Goal: Task Accomplishment & Management: Complete application form

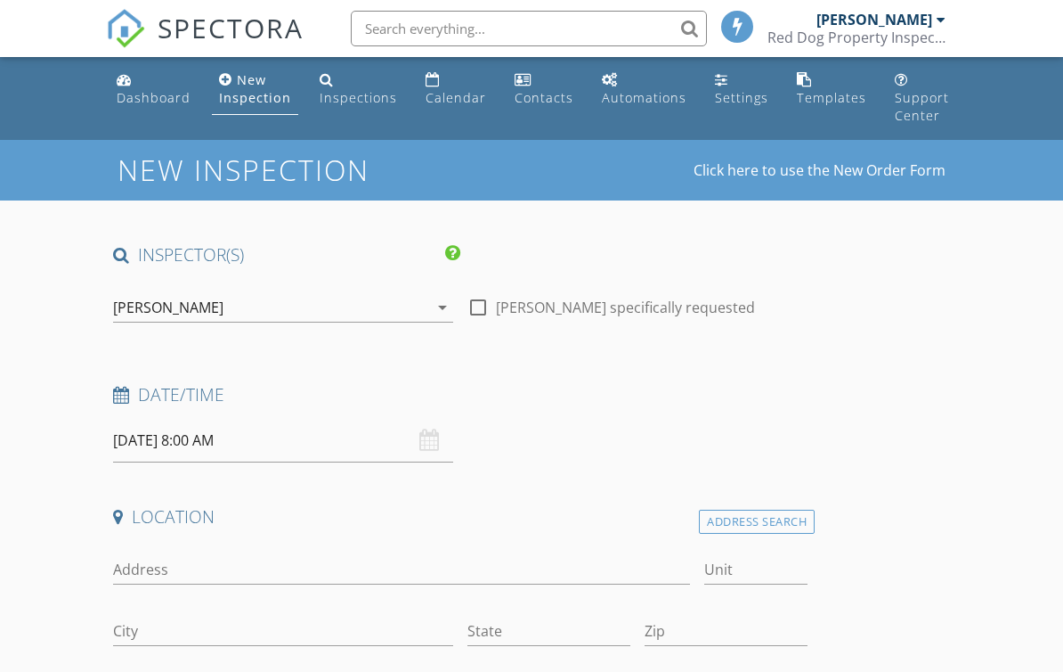
click at [144, 293] on div "[PERSON_NAME]" at bounding box center [270, 307] width 315 height 29
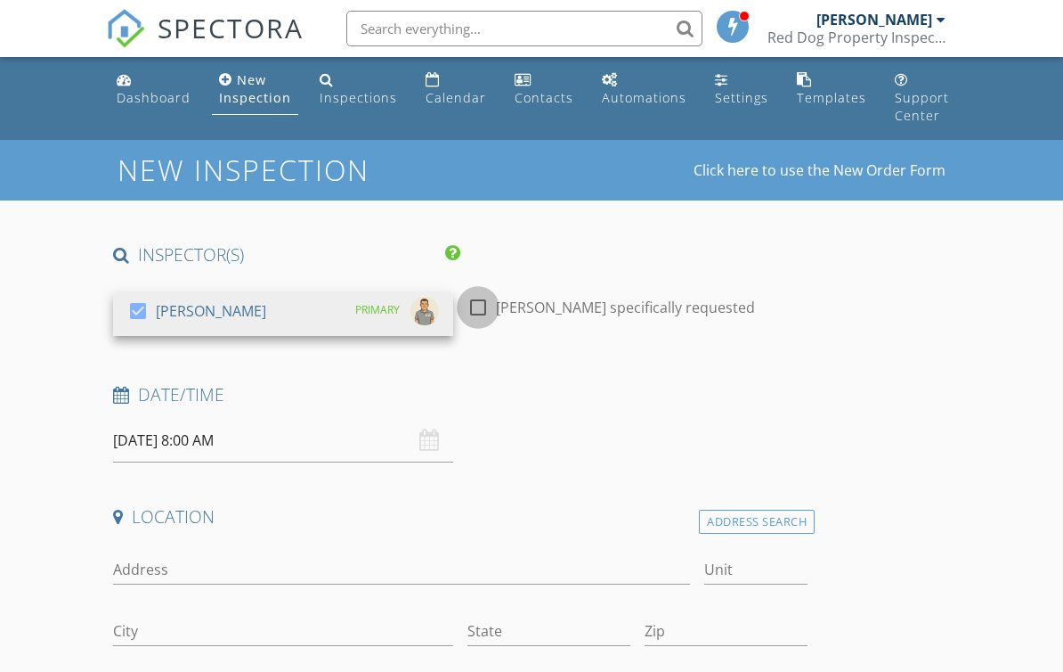
click at [473, 308] on div at bounding box center [478, 307] width 30 height 30
checkbox input "true"
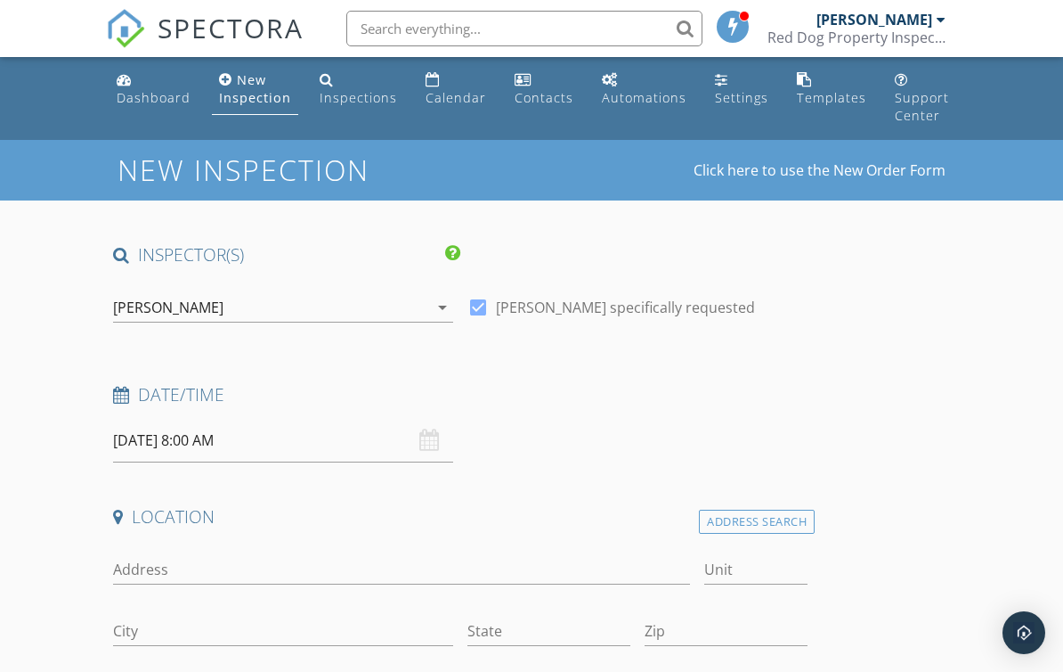
click at [436, 439] on div "[DATE] 8:00 AM" at bounding box center [283, 441] width 340 height 44
click at [256, 451] on input "30/09/2025 8:00 AM" at bounding box center [283, 441] width 340 height 44
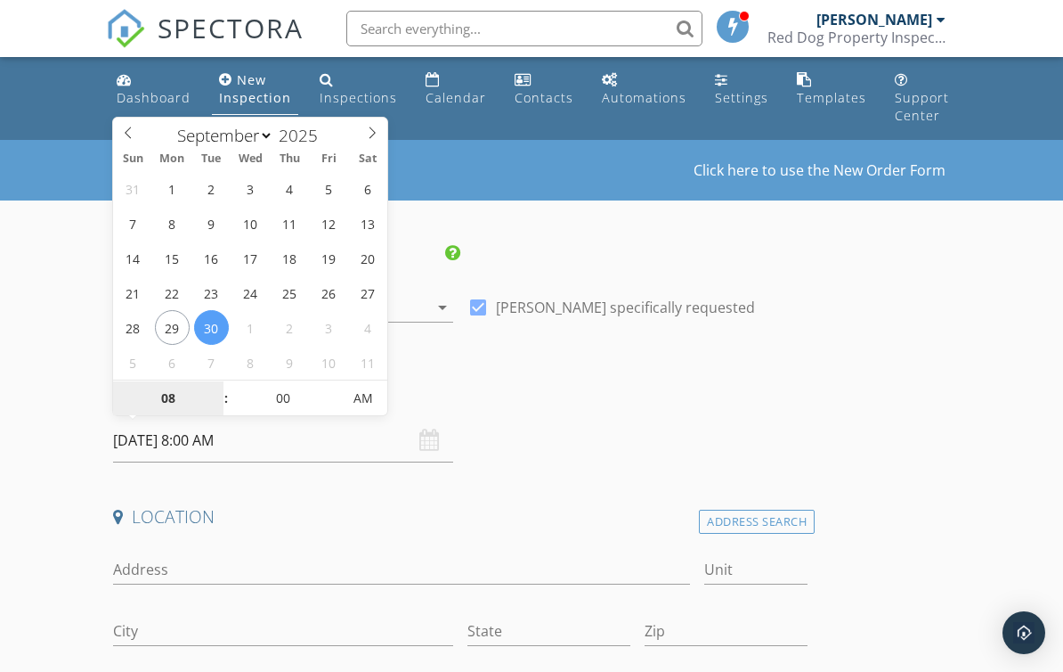
type input "29/09/2025 8:00 AM"
click at [284, 400] on input "00" at bounding box center [284, 399] width 110 height 36
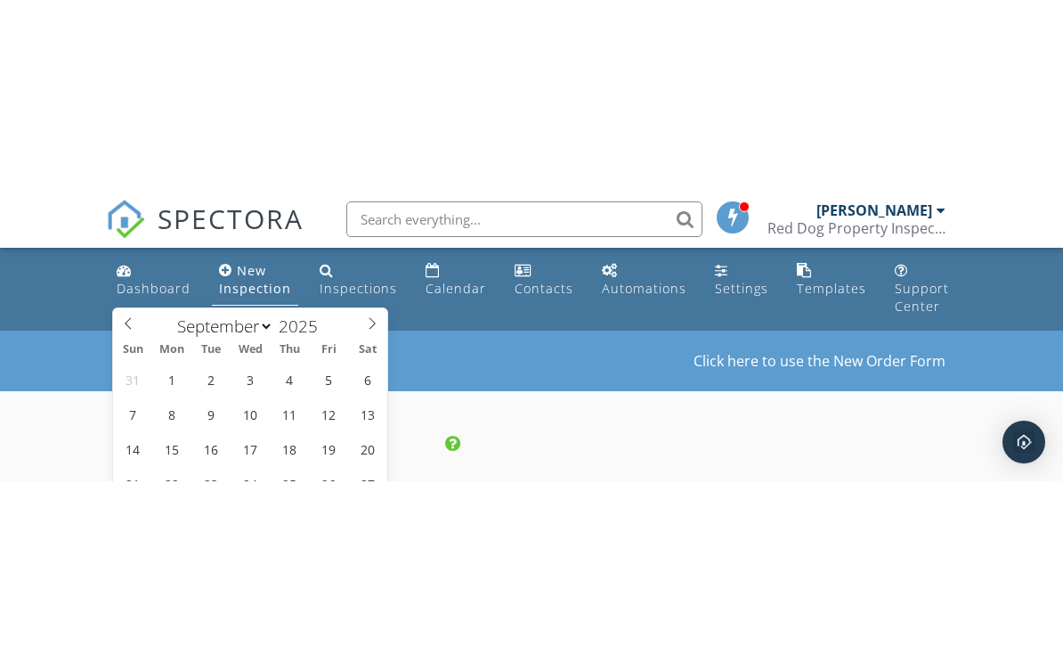
scroll to position [254, 0]
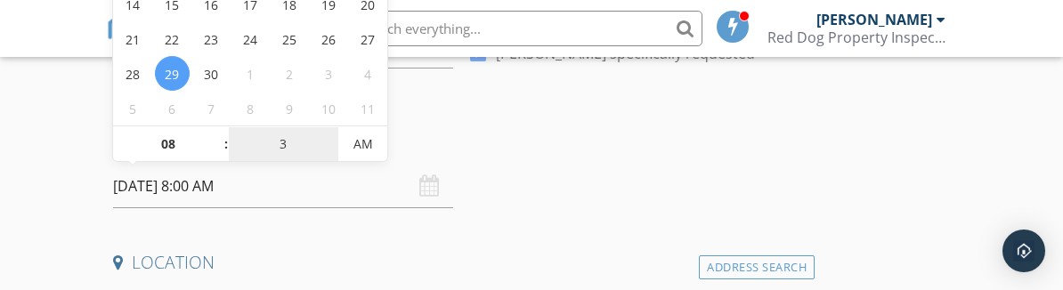
type input "30"
type input "[DATE] 8:30 AM"
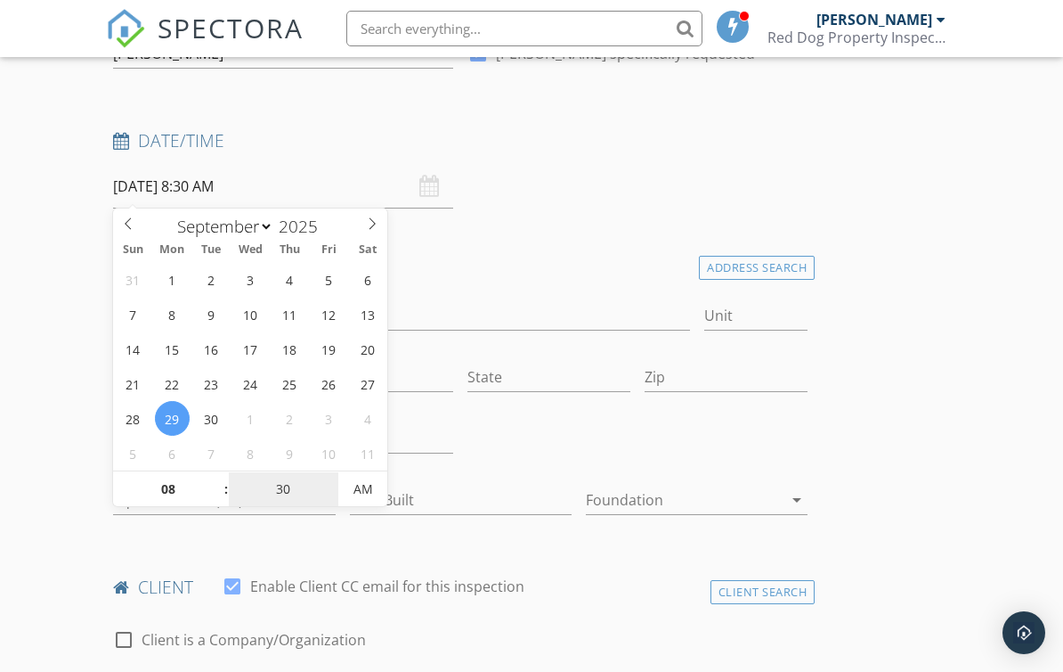
type input "30"
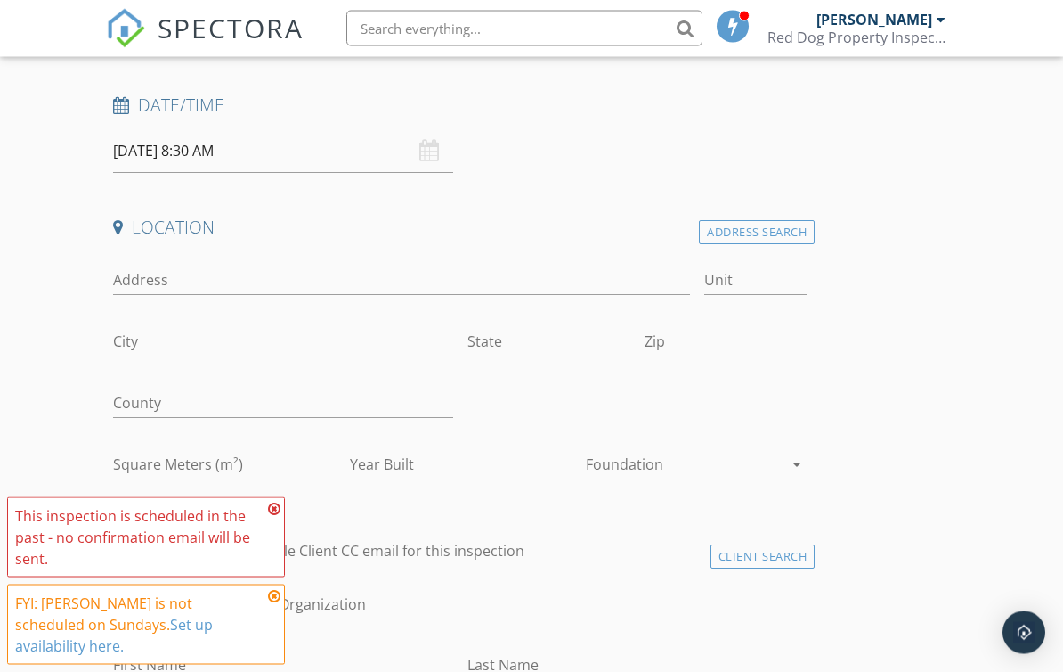
scroll to position [284, 0]
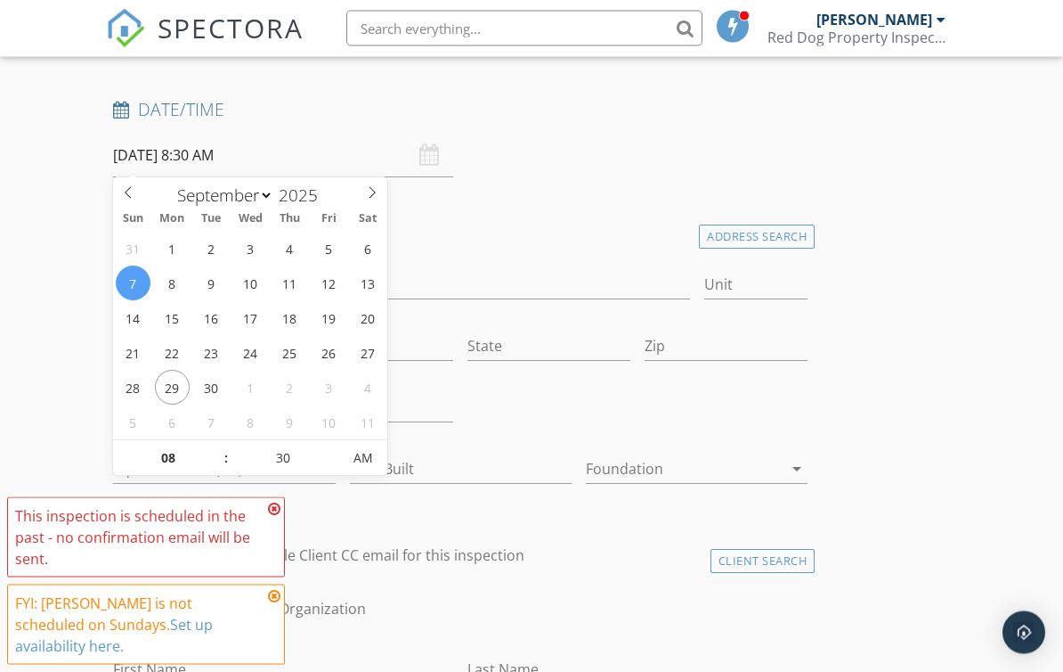
scroll to position [285, 0]
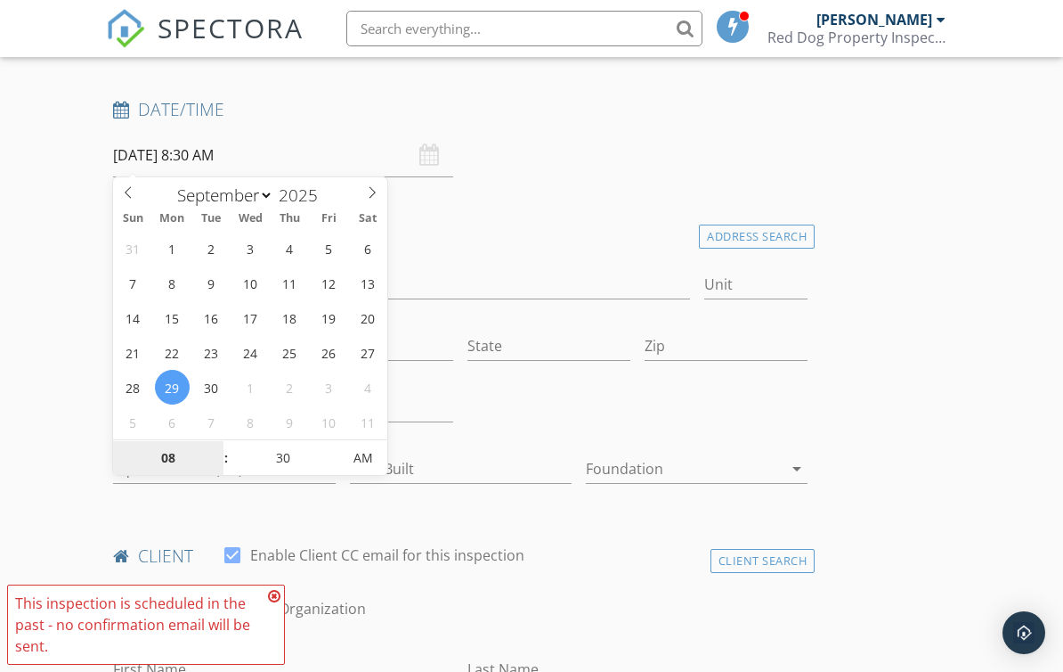
type input "[DATE] 8:30 AM"
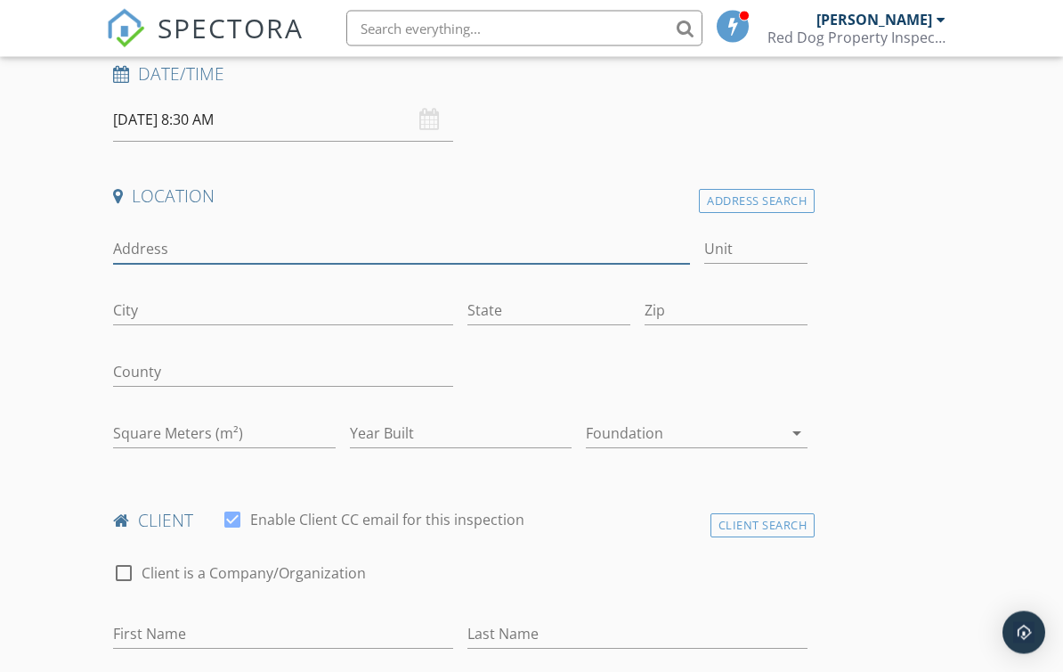
click at [159, 241] on input "Address" at bounding box center [401, 249] width 576 height 29
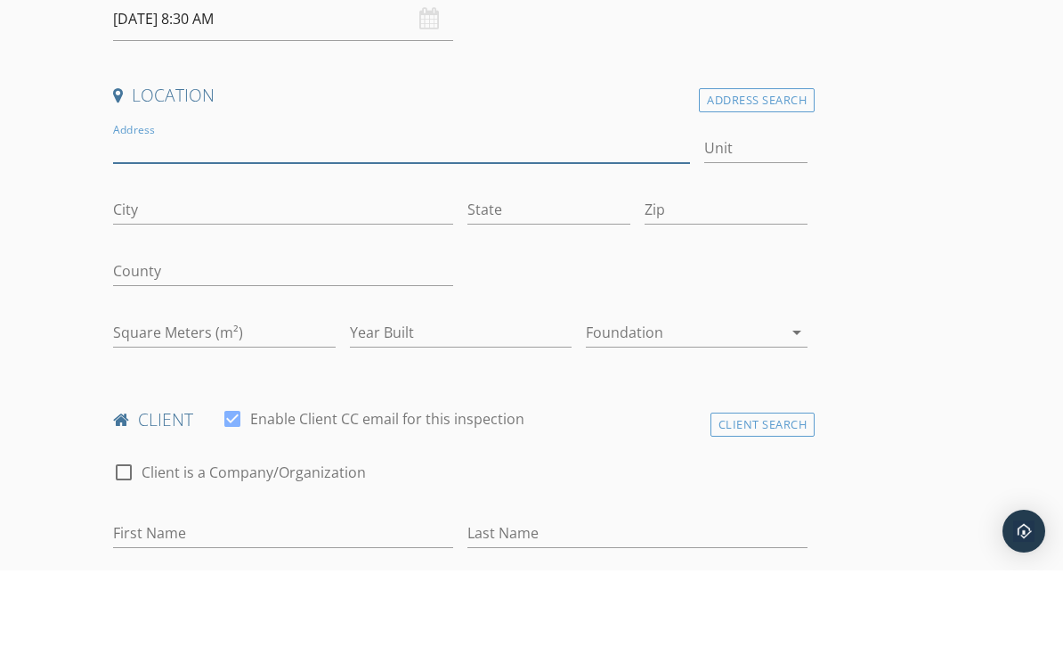
scroll to position [422, 0]
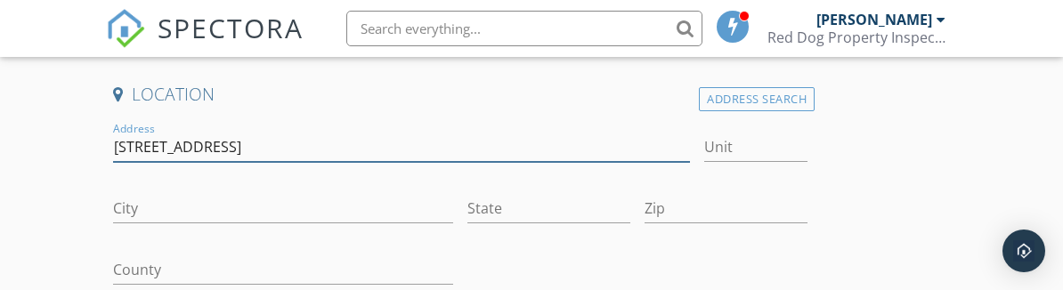
type input "[STREET_ADDRESS]"
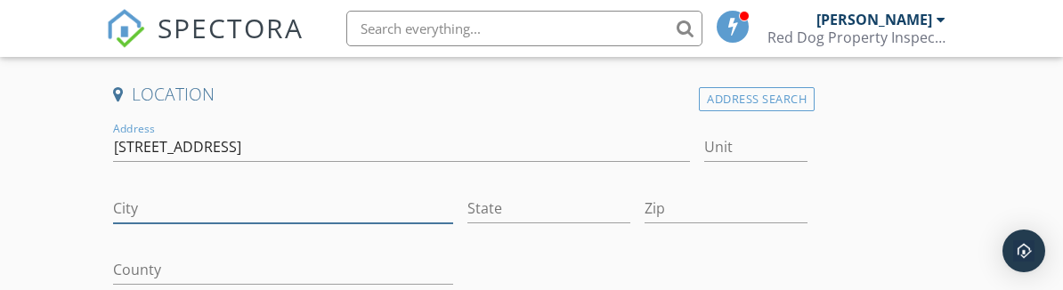
click at [140, 194] on input "City" at bounding box center [283, 208] width 340 height 29
type input "Tarneit"
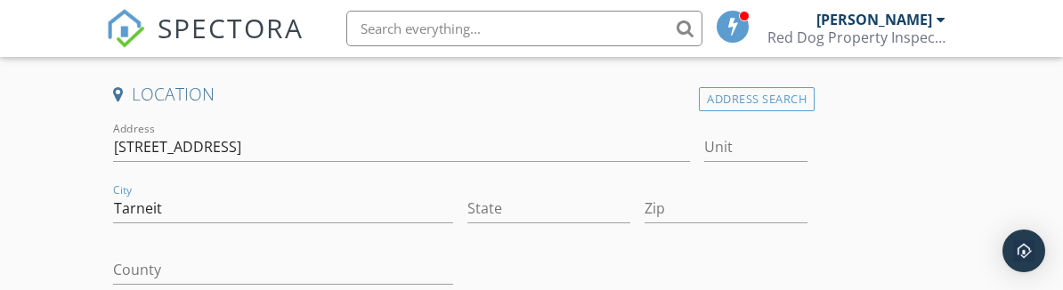
click at [479, 183] on div "State" at bounding box center [549, 212] width 163 height 58
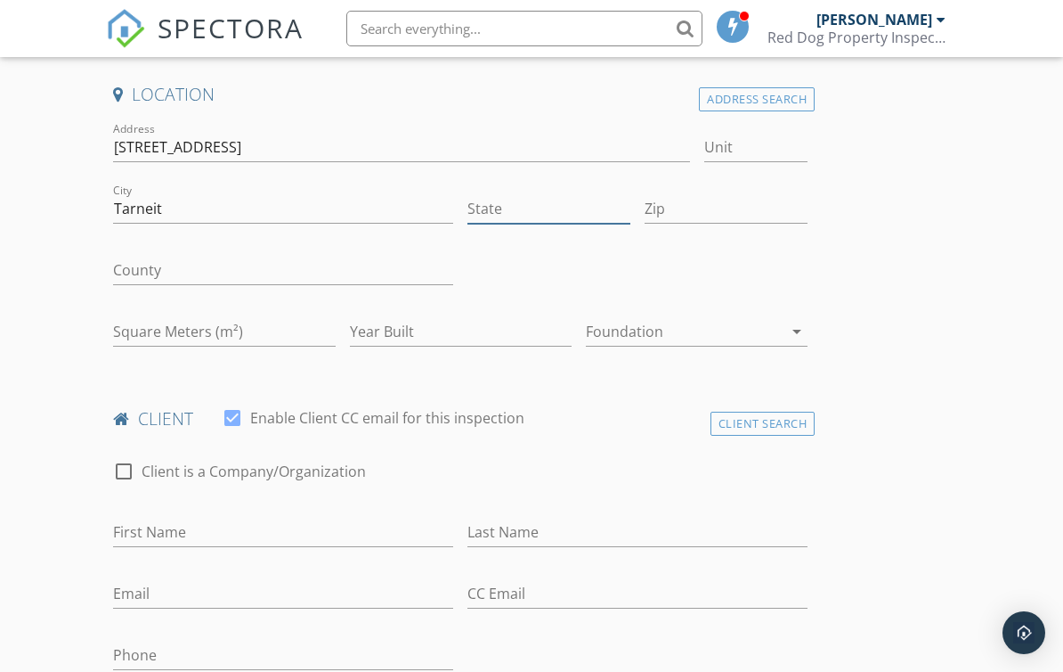
click at [550, 217] on input "State" at bounding box center [549, 208] width 163 height 29
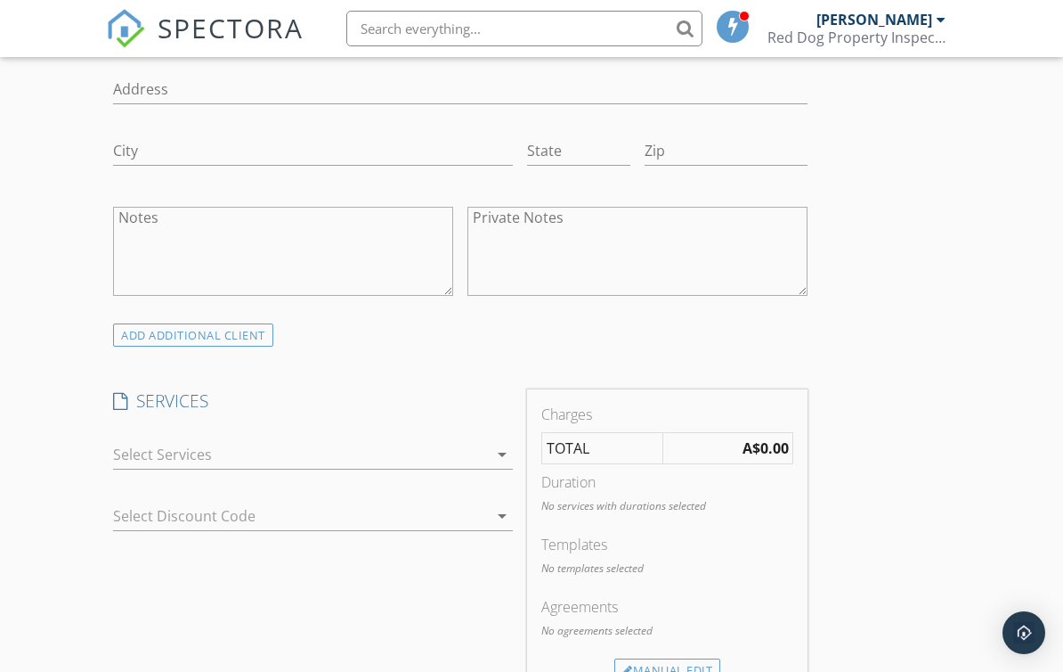
type input "Vic"
click at [121, 454] on div at bounding box center [300, 454] width 374 height 29
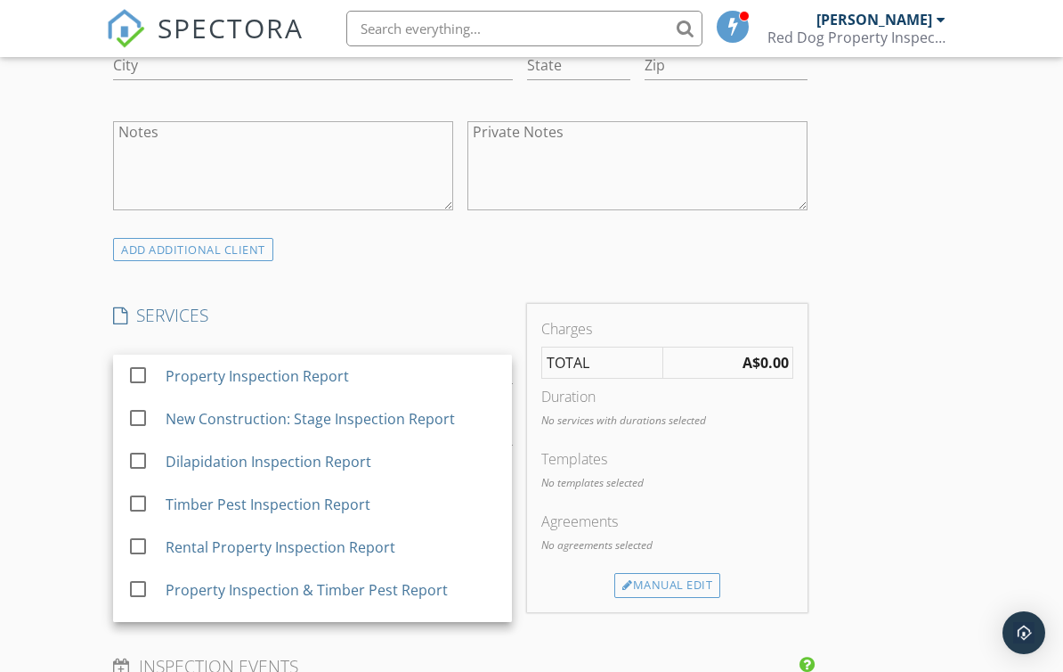
scroll to position [1148, 0]
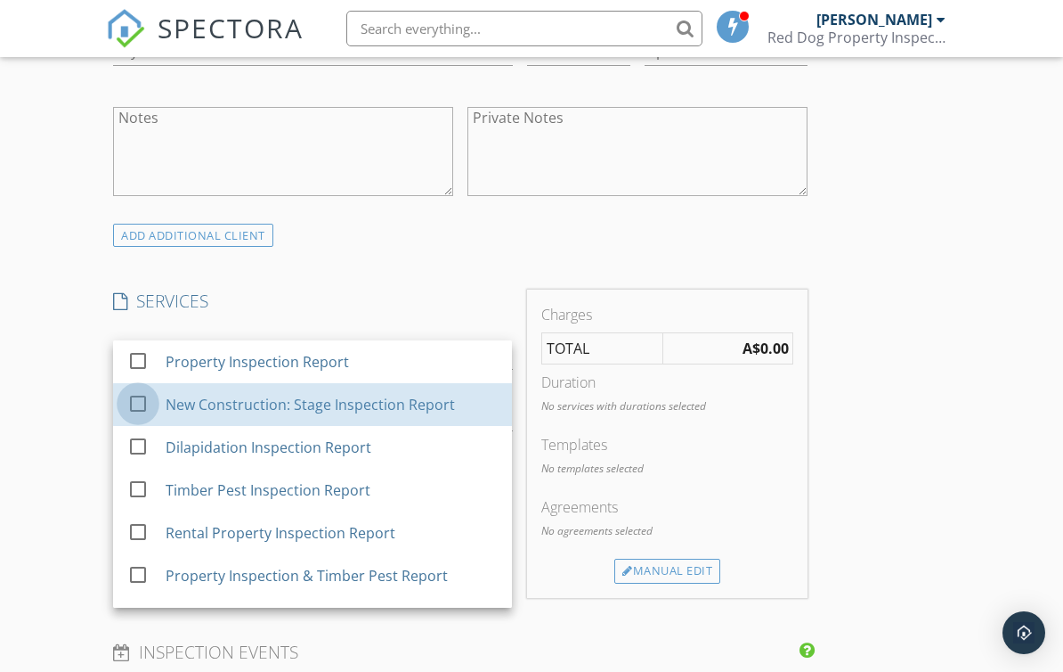
click at [147, 397] on div at bounding box center [138, 402] width 30 height 30
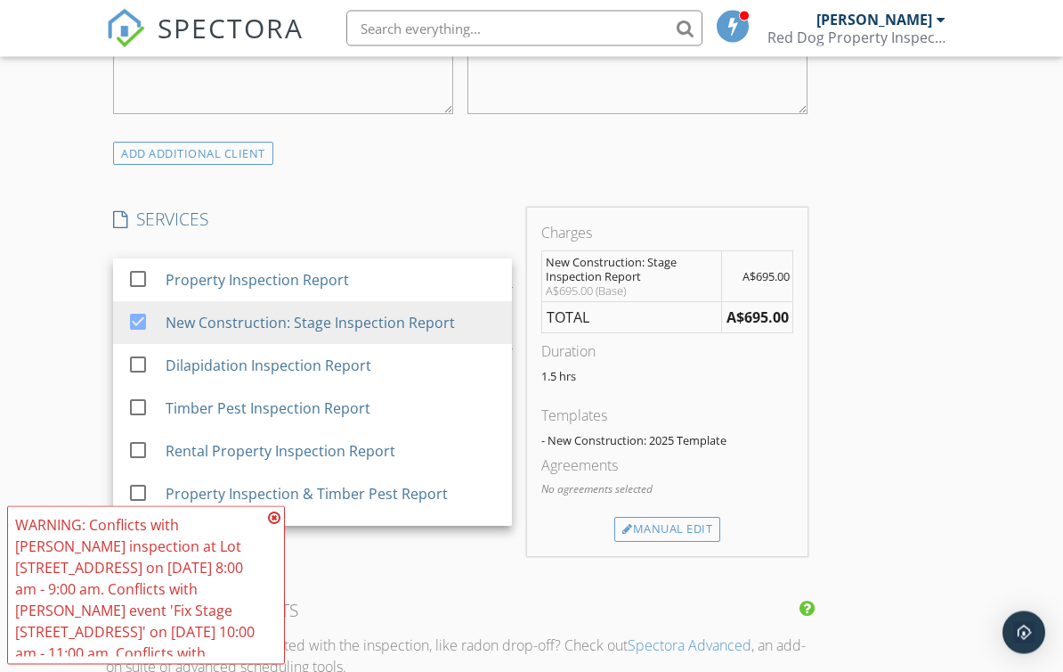
scroll to position [1232, 0]
click at [53, 291] on div "New Inspection Click here to use the New Order Form INSPECTOR(S) check_box Adam…" at bounding box center [531, 402] width 1063 height 2988
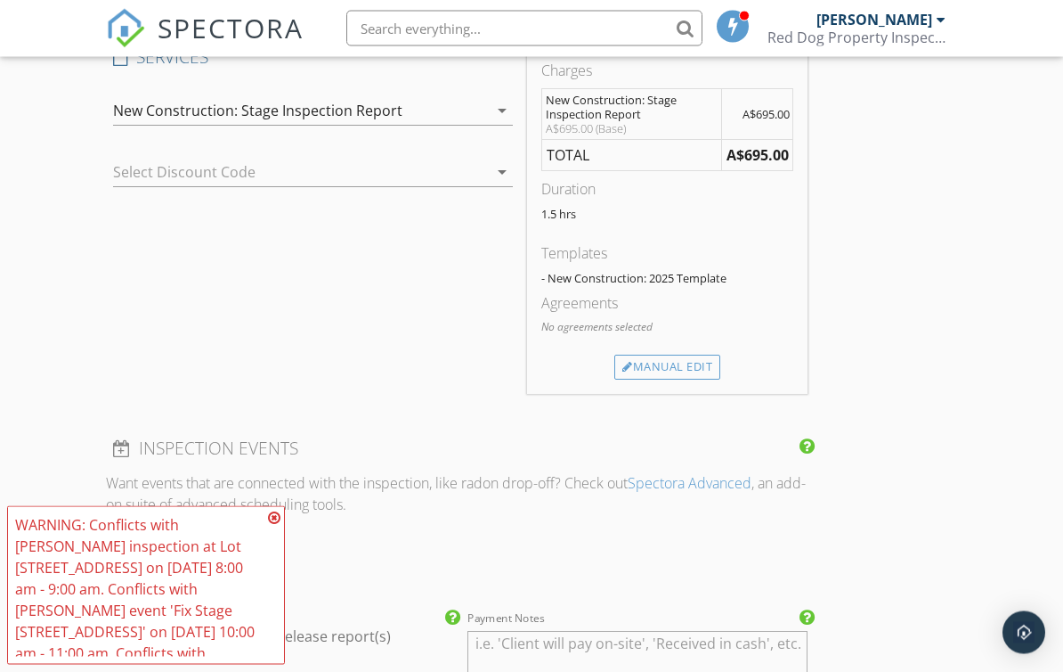
scroll to position [1393, 0]
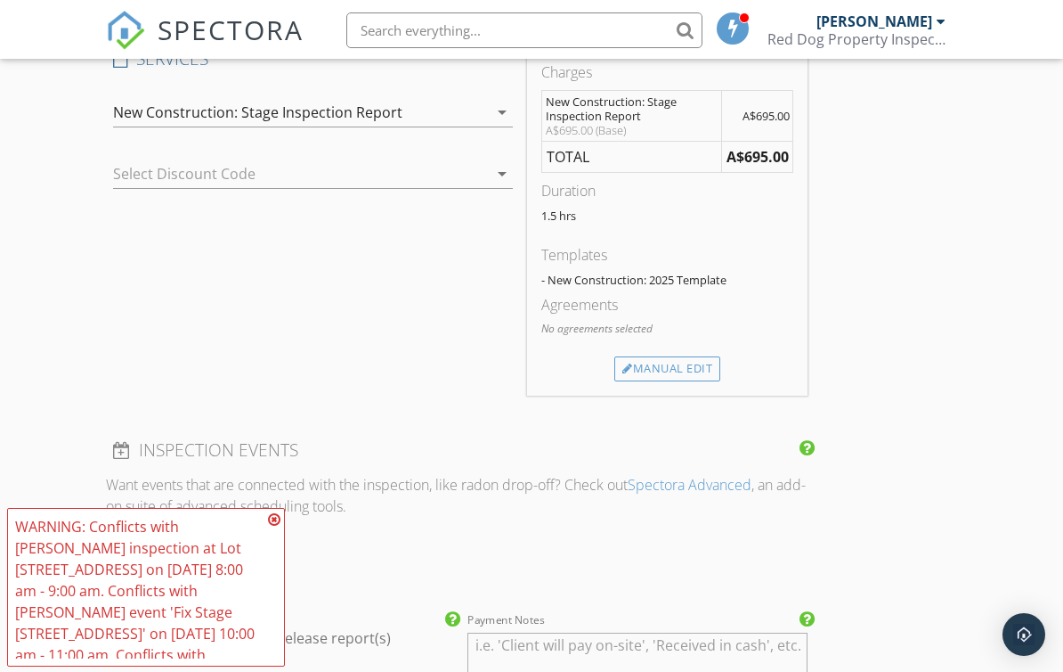
click at [269, 519] on icon at bounding box center [274, 517] width 12 height 14
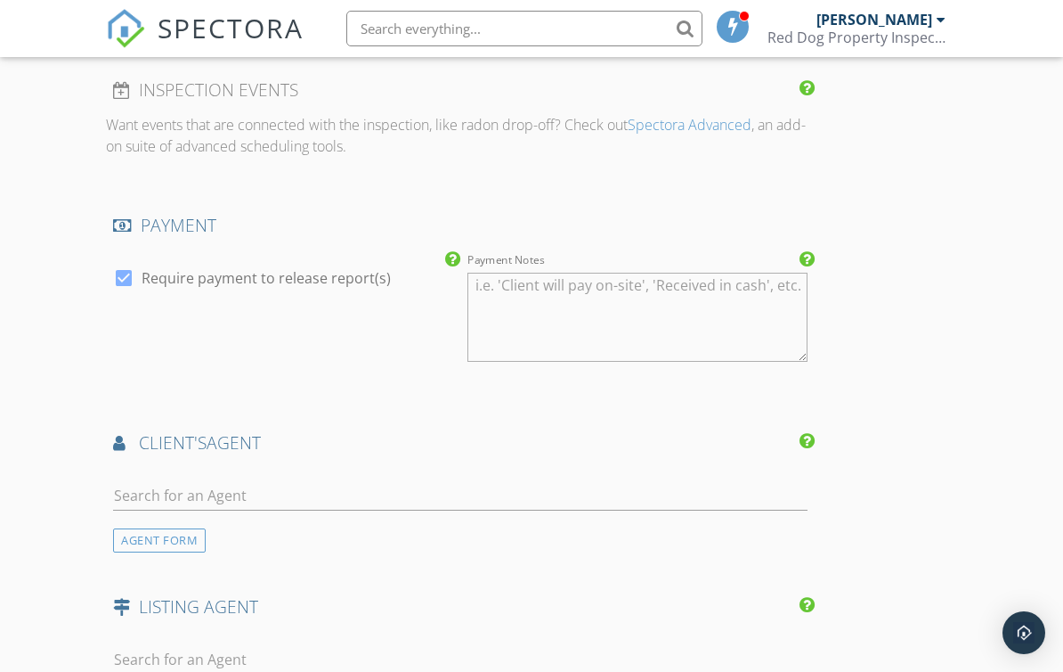
scroll to position [1756, 0]
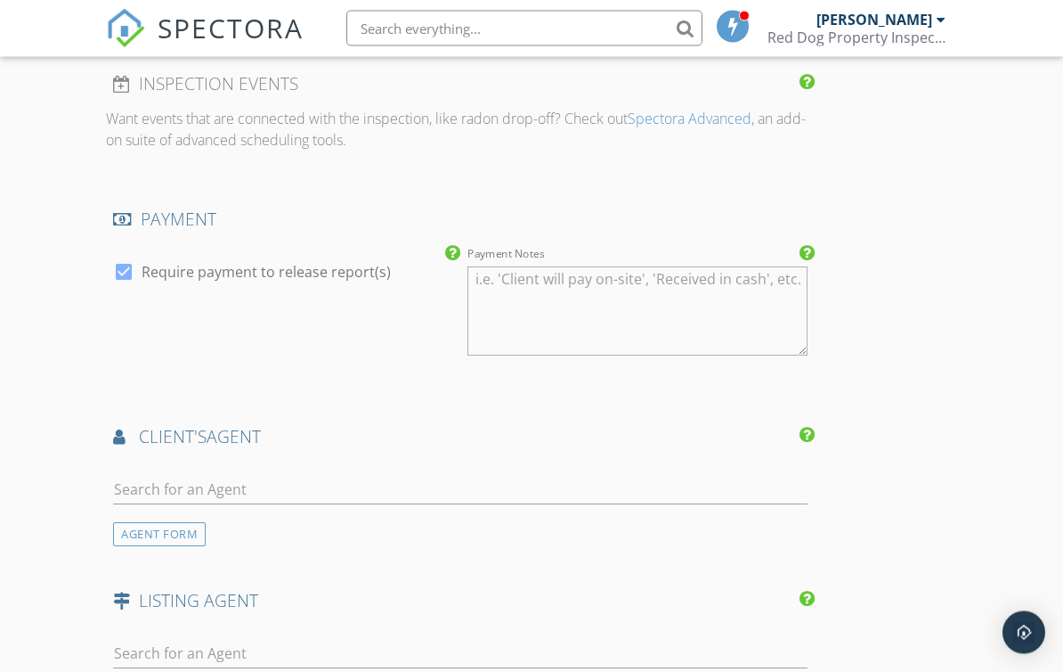
click at [111, 259] on div at bounding box center [124, 272] width 30 height 30
checkbox input "false"
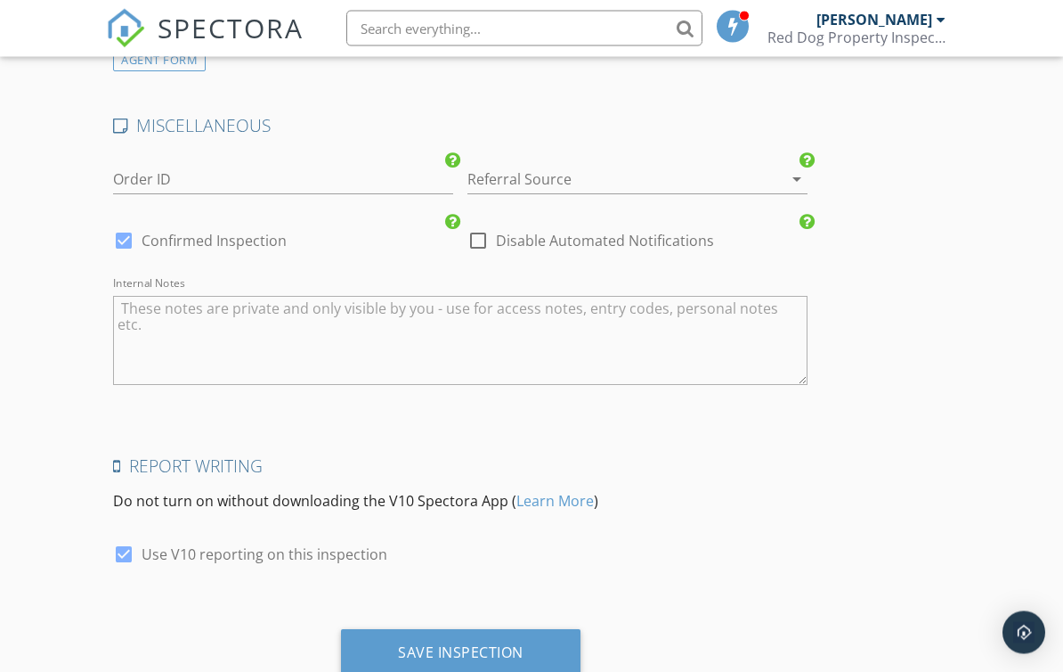
scroll to position [2449, 0]
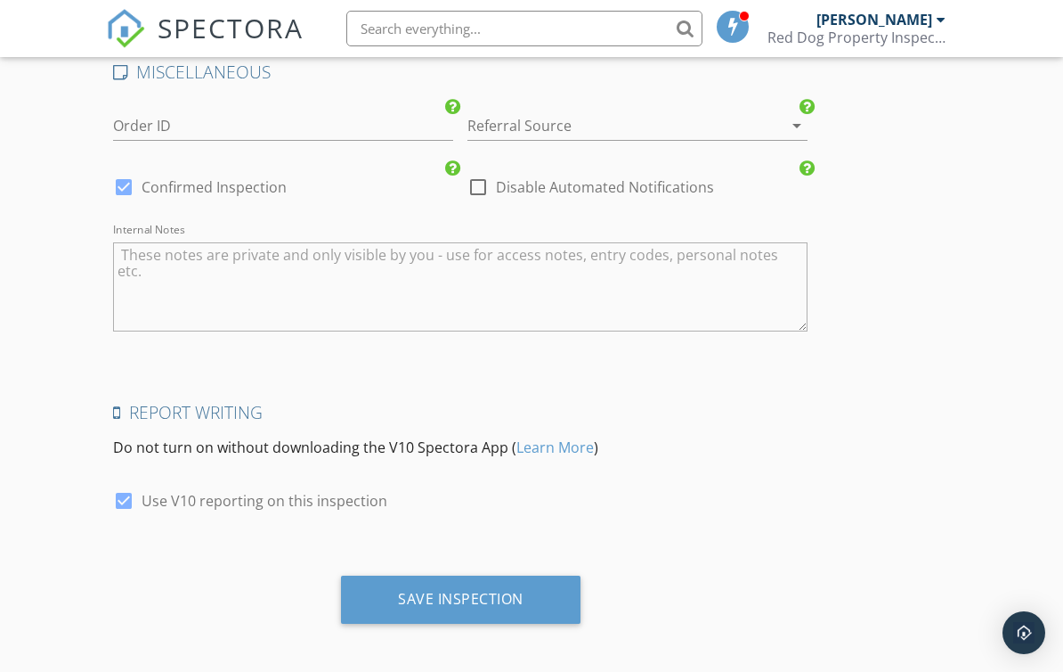
click at [489, 591] on div "Save Inspection" at bounding box center [461, 599] width 126 height 18
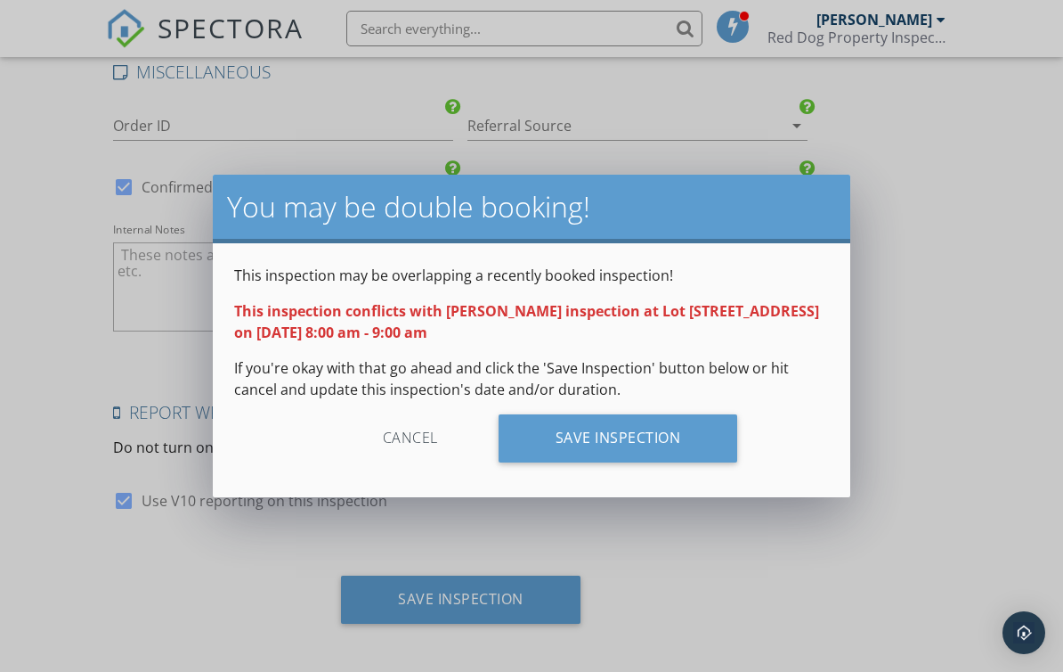
click at [684, 438] on div "Save Inspection" at bounding box center [619, 438] width 240 height 48
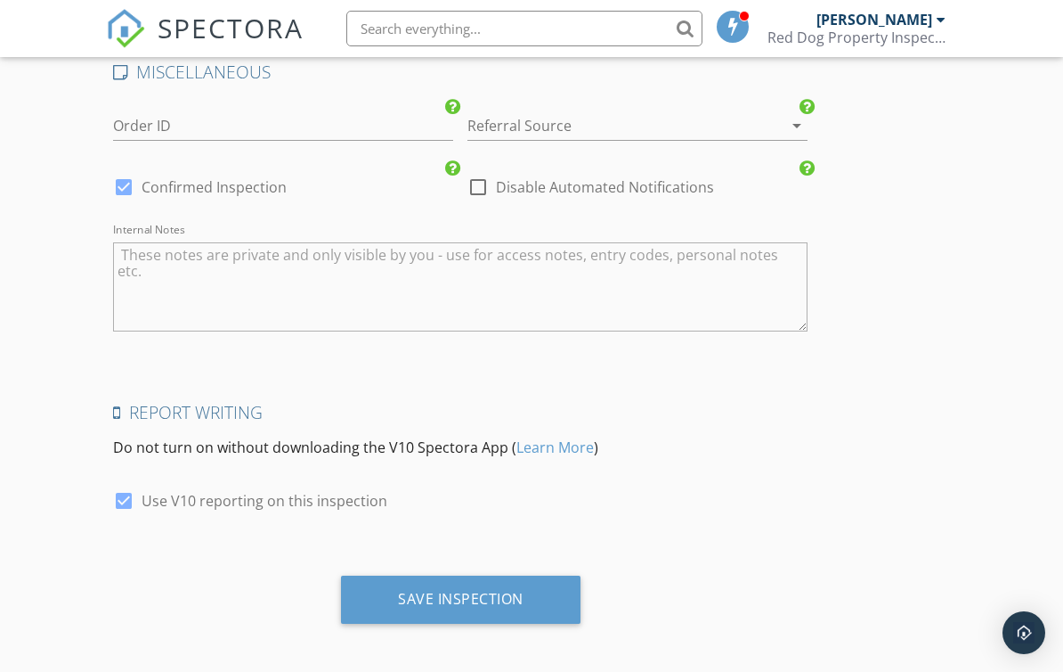
click at [507, 615] on div "Save Inspection" at bounding box center [461, 599] width 240 height 48
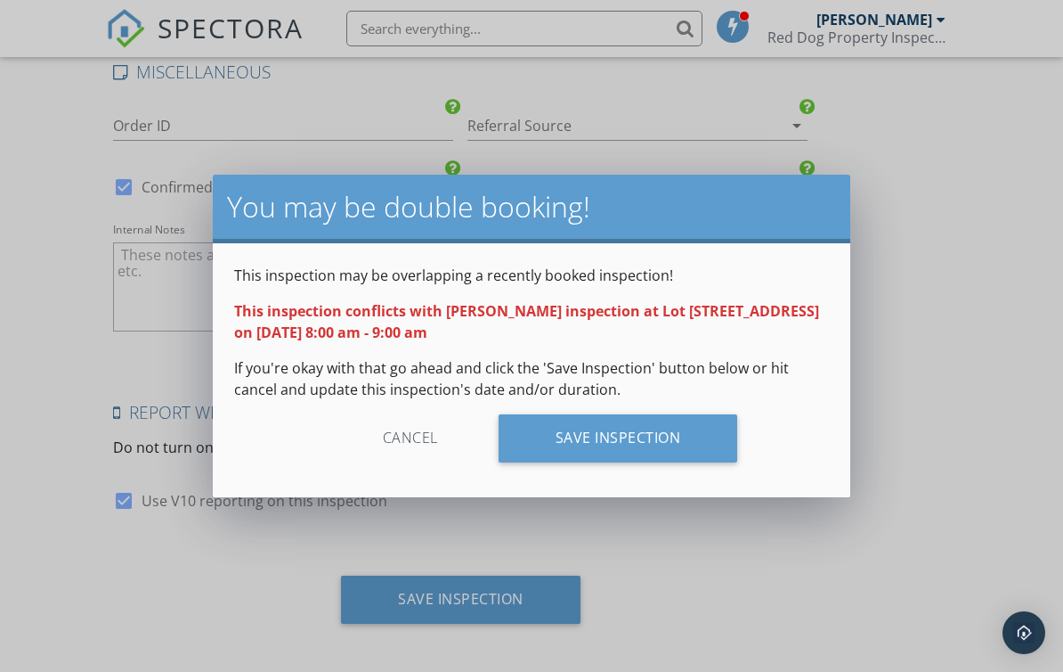
click at [685, 433] on div "Save Inspection" at bounding box center [619, 438] width 240 height 48
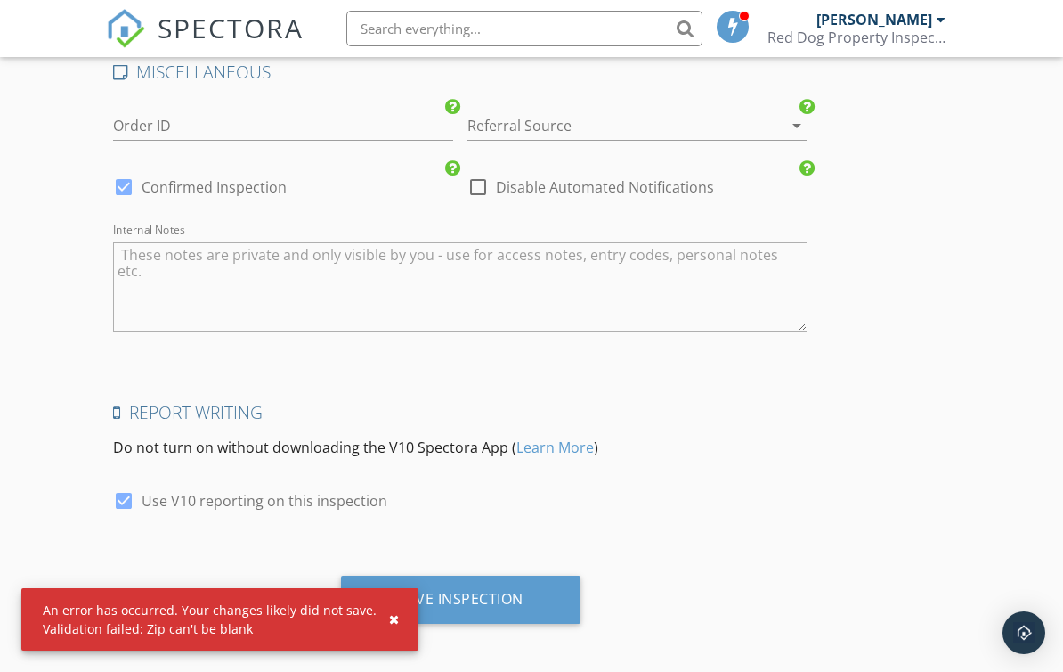
click at [554, 592] on div "Save Inspection" at bounding box center [461, 599] width 240 height 48
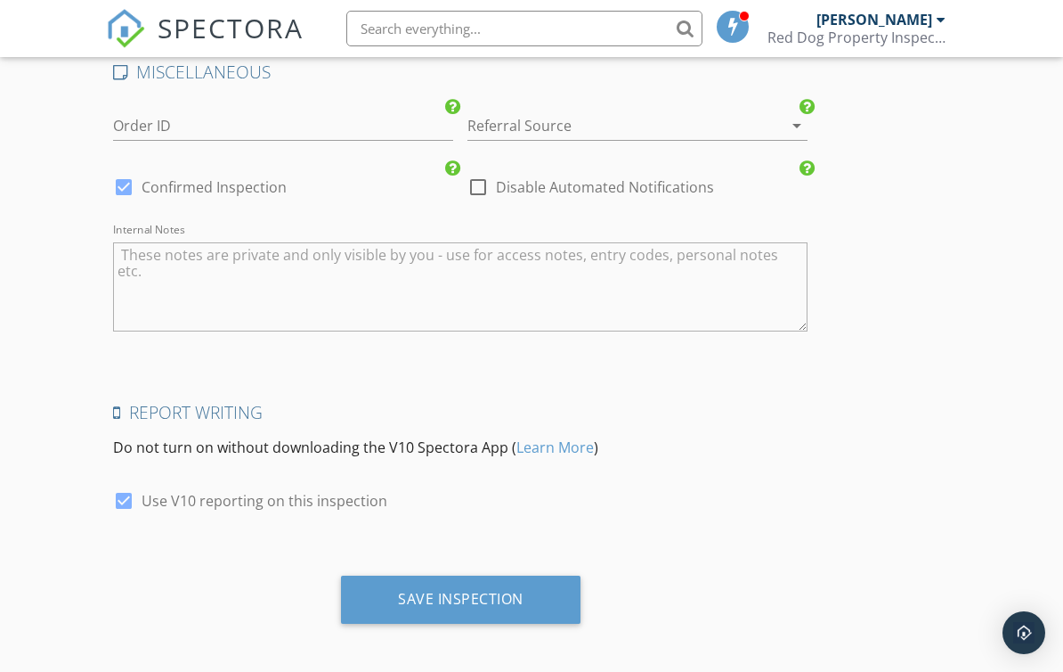
click at [492, 590] on div "Save Inspection" at bounding box center [461, 599] width 126 height 18
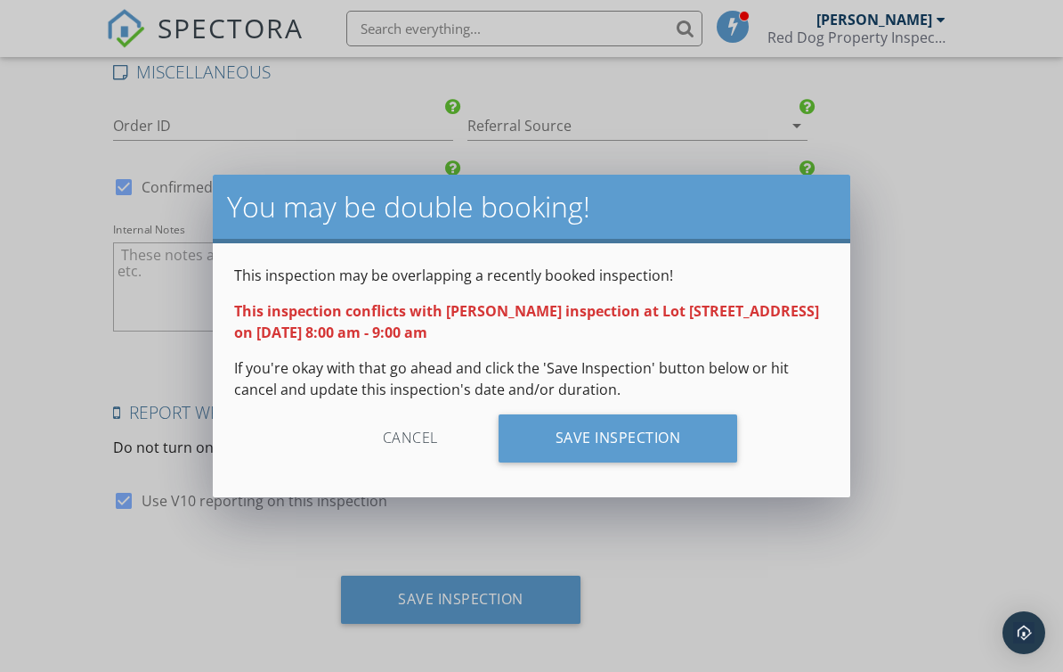
click at [631, 436] on div "Save Inspection" at bounding box center [619, 438] width 240 height 48
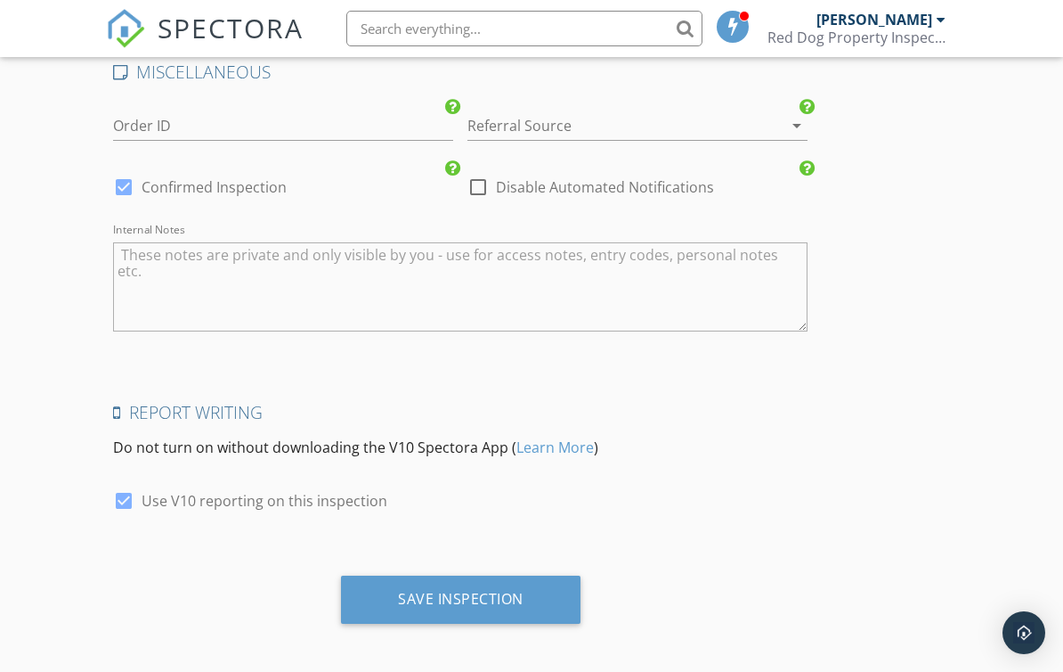
click at [529, 597] on div "Save Inspection" at bounding box center [461, 599] width 240 height 48
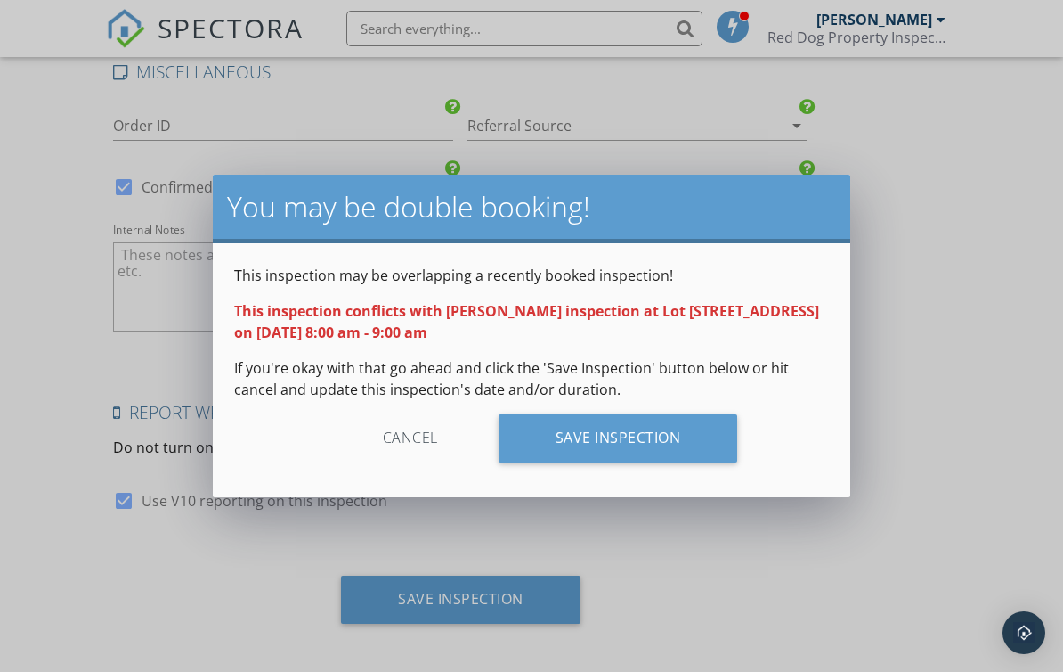
click at [413, 449] on div "Cancel" at bounding box center [410, 438] width 169 height 48
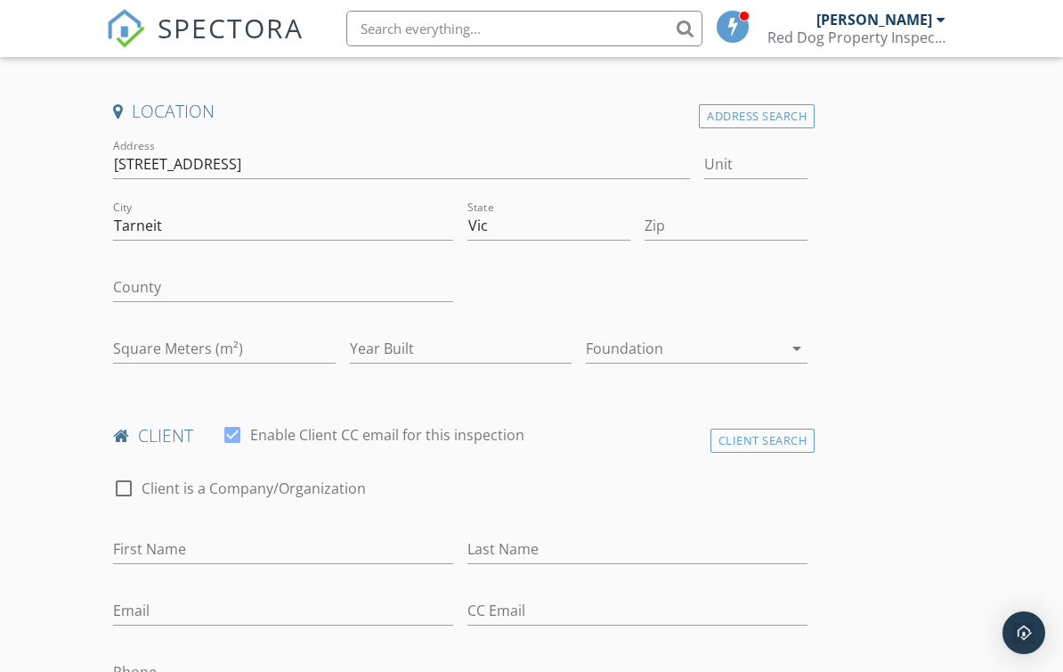
scroll to position [303, 0]
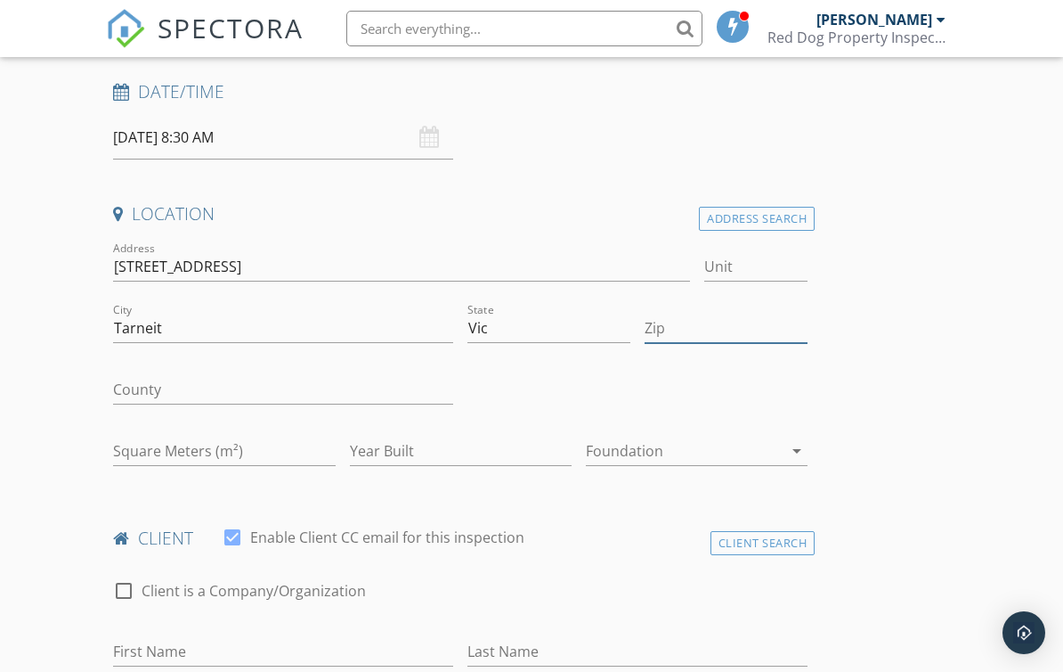
click at [694, 328] on input "Zip" at bounding box center [726, 328] width 163 height 29
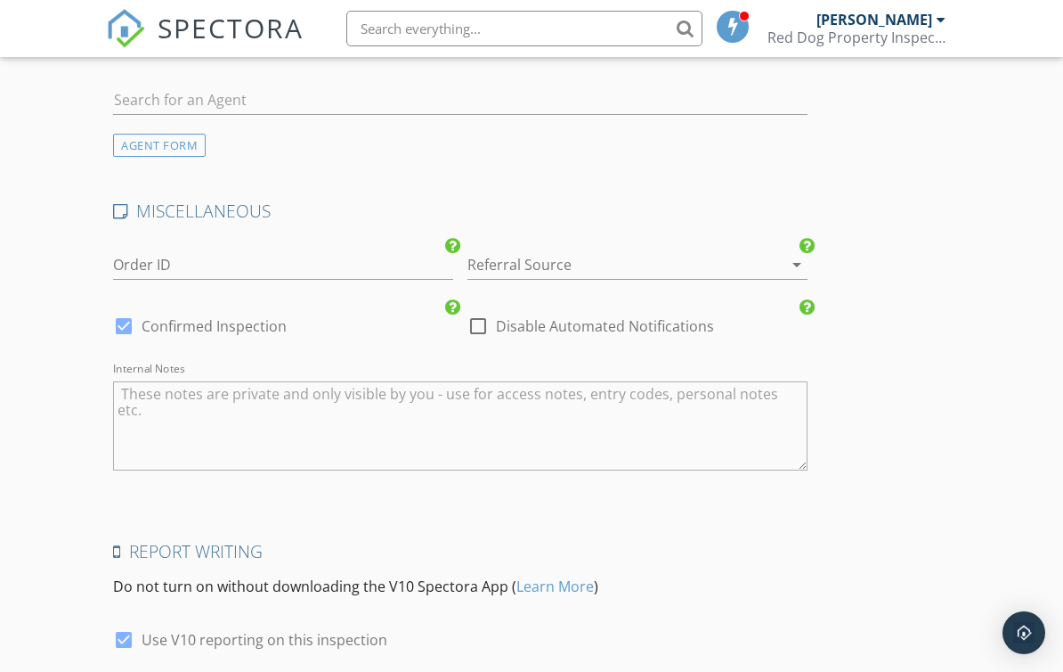
scroll to position [2611, 0]
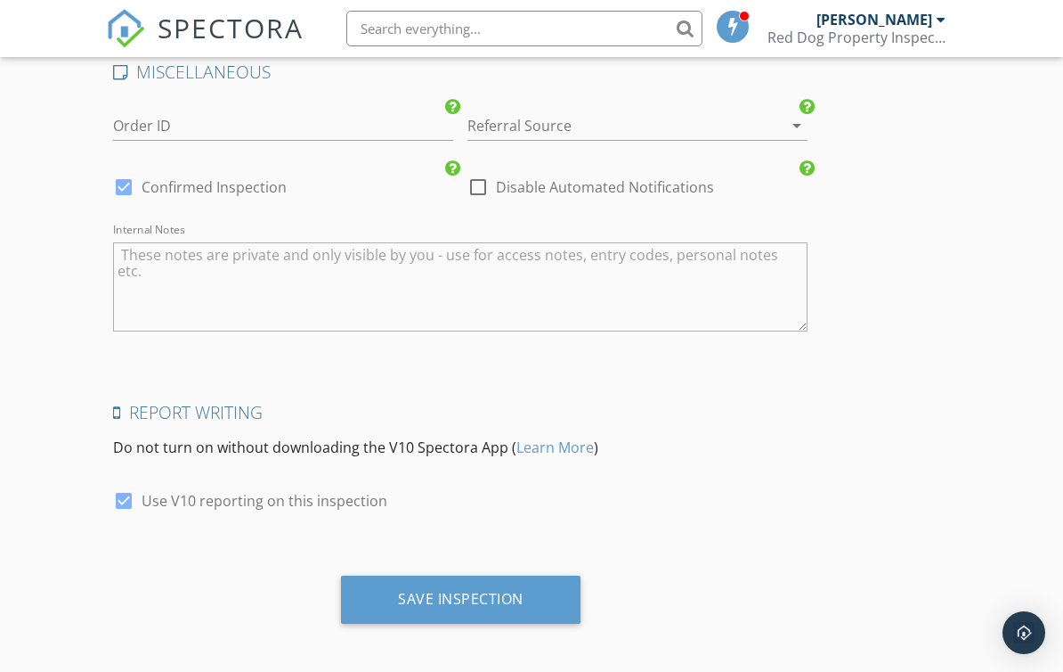
type input "3029"
click at [479, 590] on div "Save Inspection" at bounding box center [461, 599] width 126 height 18
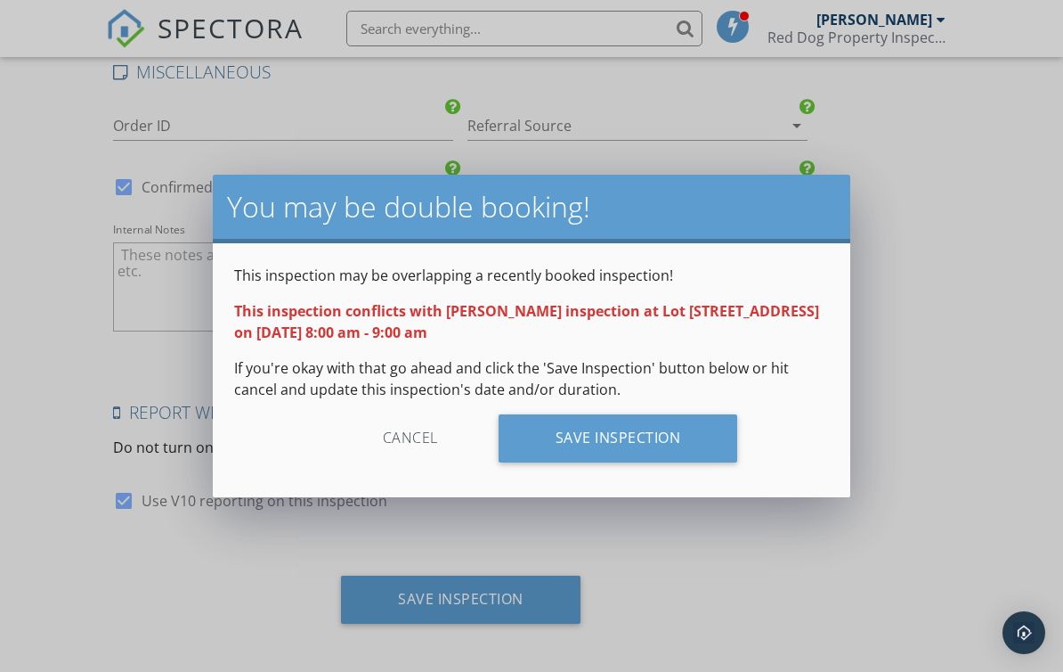
click at [648, 427] on div "Save Inspection" at bounding box center [619, 438] width 240 height 48
